Goal: Task Accomplishment & Management: Complete application form

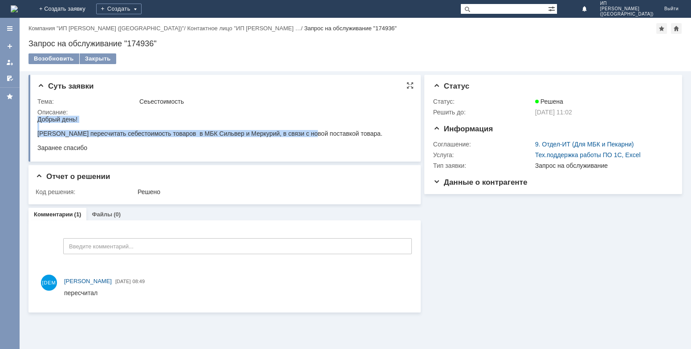
drag, startPoint x: 38, startPoint y: 121, endPoint x: 305, endPoint y: 119, distance: 267.4
click at [311, 125] on body "Добрый день! Прошу пересчитать себестоимость товаров в МБК Сильвер и Меркурий, …" at bounding box center [209, 134] width 345 height 36
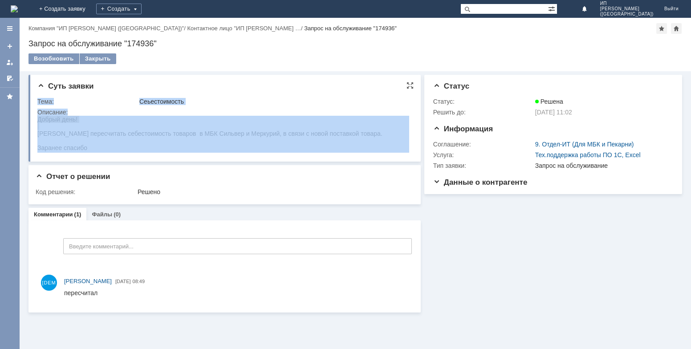
drag, startPoint x: 97, startPoint y: 151, endPoint x: 37, endPoint y: 128, distance: 64.5
click at [37, 128] on div "Суть заявки Тема: Сеьестоимость Описание:" at bounding box center [224, 118] width 392 height 87
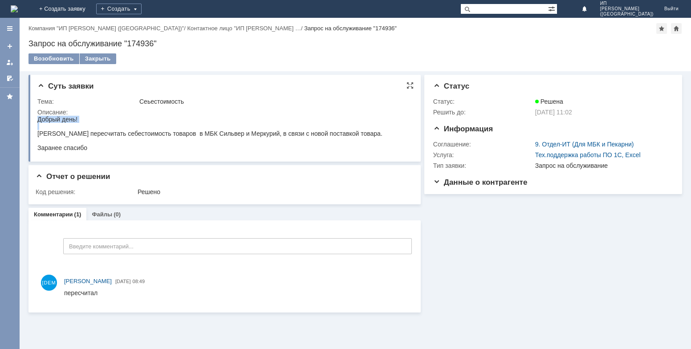
drag, startPoint x: 85, startPoint y: 123, endPoint x: 59, endPoint y: 125, distance: 26.3
click at [87, 121] on body "Добрый день! Прошу пересчитать себестоимость товаров в МБК Сильвер и Меркурий, …" at bounding box center [209, 134] width 345 height 36
click at [37, 120] on div "Добрый день!" at bounding box center [209, 119] width 345 height 7
drag, startPoint x: 37, startPoint y: 119, endPoint x: 133, endPoint y: 267, distance: 176.1
click at [95, 151] on html "Добрый день! Прошу пересчитать себестоимость товаров в МБК Сильвер и Меркурий, …" at bounding box center [223, 134] width 372 height 36
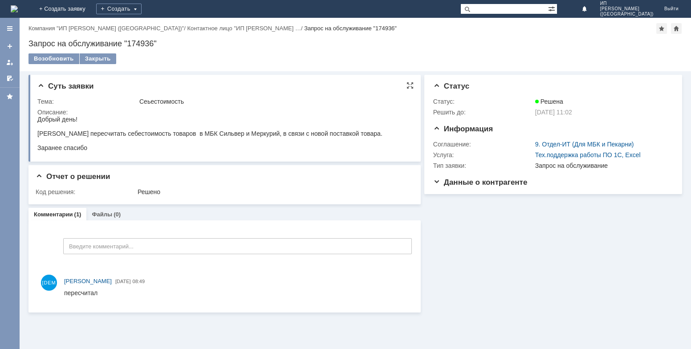
copy body "Добрый день! Прошу пересчитать себестоимость товаров в МБК Сильвер и Меркурий, …"
click at [91, 7] on link "+ Создать заявку" at bounding box center [62, 9] width 57 height 18
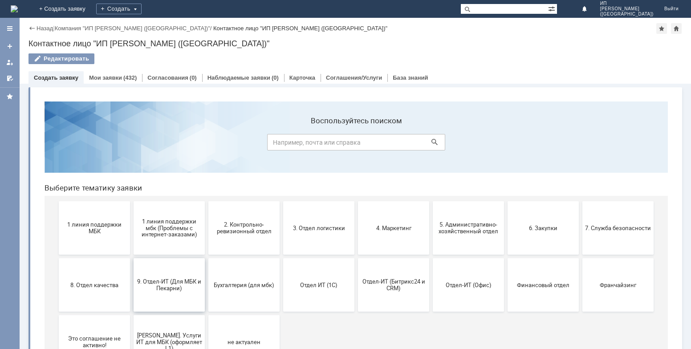
drag, startPoint x: 168, startPoint y: 285, endPoint x: 234, endPoint y: 382, distance: 117.8
click at [168, 285] on span "9. Отдел-ИТ (Для МБК и Пекарни)" at bounding box center [169, 284] width 66 height 13
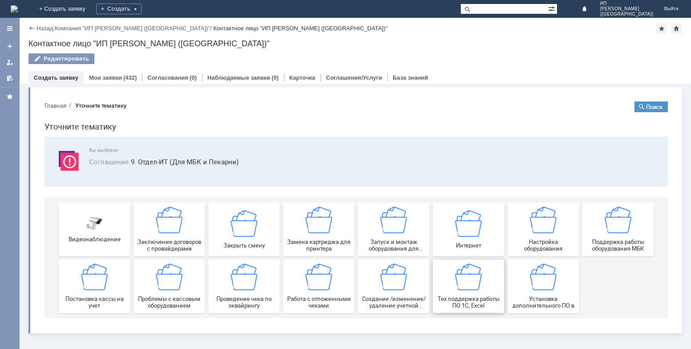
click at [459, 276] on img at bounding box center [468, 276] width 27 height 27
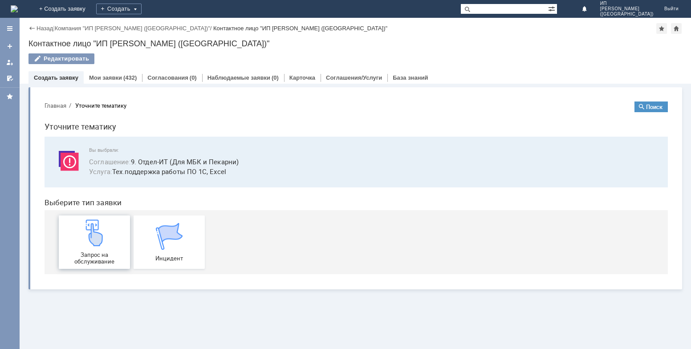
click at [93, 242] on img at bounding box center [94, 232] width 27 height 27
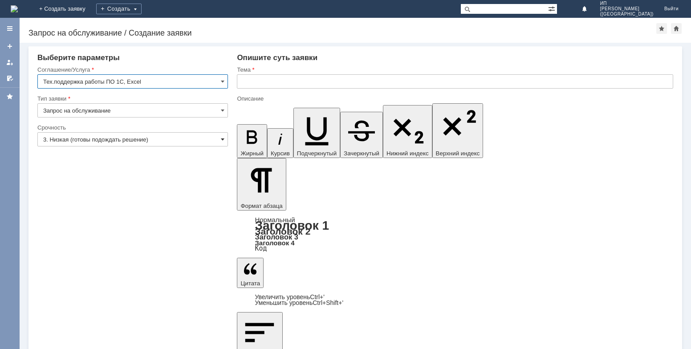
click at [223, 139] on span at bounding box center [223, 139] width 4 height 7
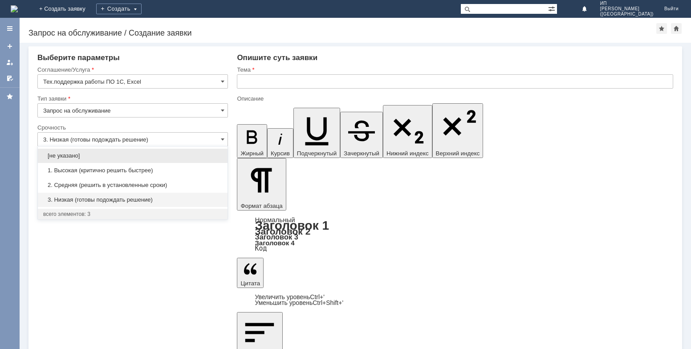
drag, startPoint x: 129, startPoint y: 184, endPoint x: 227, endPoint y: 152, distance: 103.6
click at [129, 184] on span "2. Средняя (решить в установленные сроки)" at bounding box center [132, 185] width 179 height 7
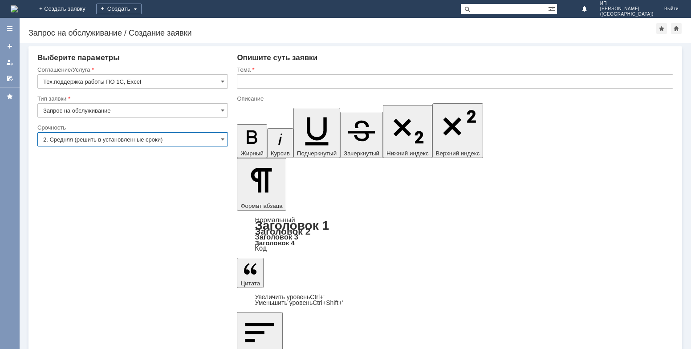
type input "2. Средняя (решить в установленные сроки)"
click at [287, 78] on input "text" at bounding box center [455, 81] width 436 height 14
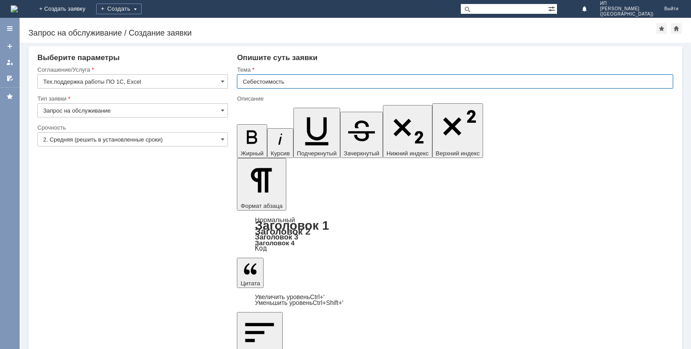
type input "Себестоимость"
